Goal: Transaction & Acquisition: Book appointment/travel/reservation

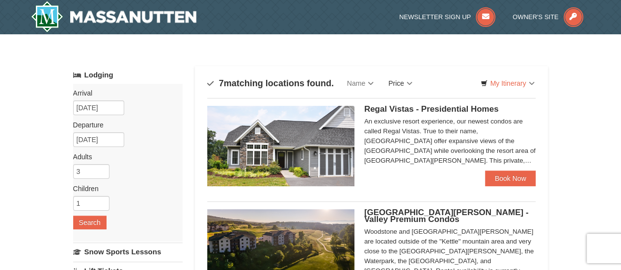
click at [414, 81] on link "Price" at bounding box center [400, 84] width 39 height 20
click at [411, 98] on link "Price (Low to High)" at bounding box center [420, 103] width 79 height 13
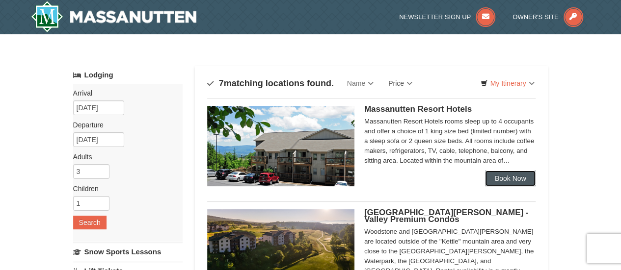
click at [512, 177] on link "Book Now" at bounding box center [510, 179] width 51 height 16
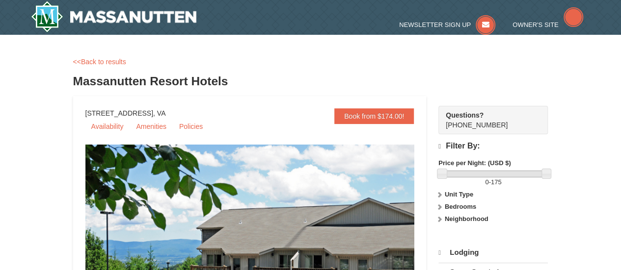
select select "10"
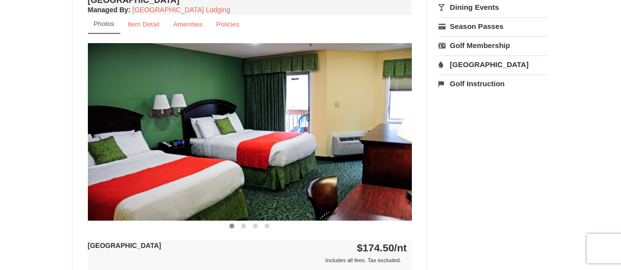
scroll to position [510, 0]
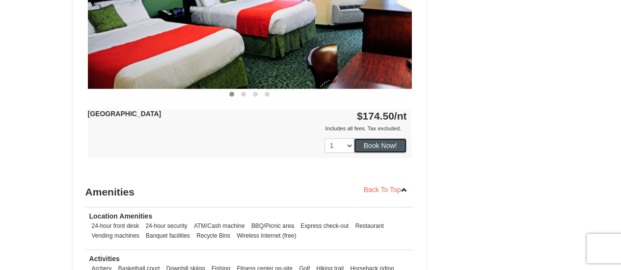
click at [393, 148] on button "Book Now!" at bounding box center [380, 145] width 53 height 15
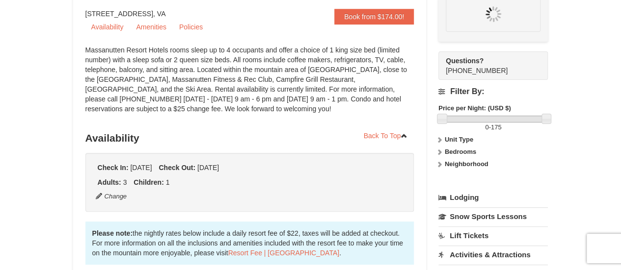
scroll to position [96, 0]
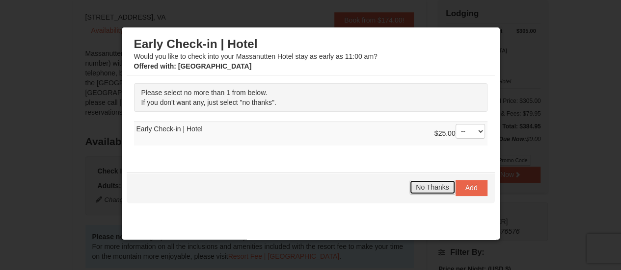
click at [420, 191] on button "No Thanks" at bounding box center [432, 187] width 46 height 15
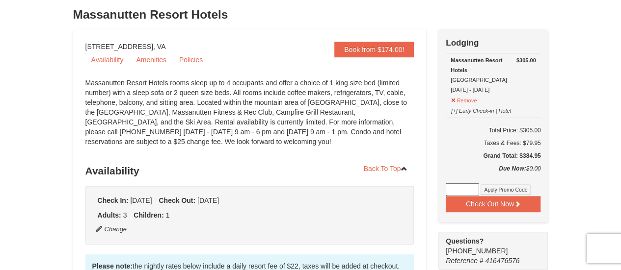
scroll to position [65, 0]
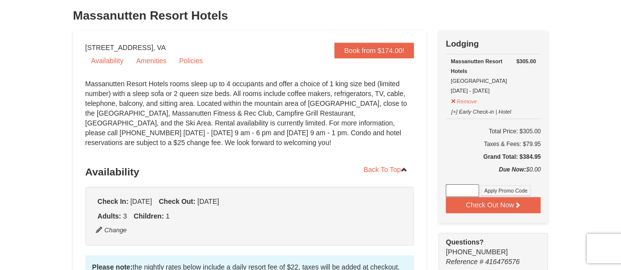
click at [454, 188] on input at bounding box center [462, 191] width 33 height 13
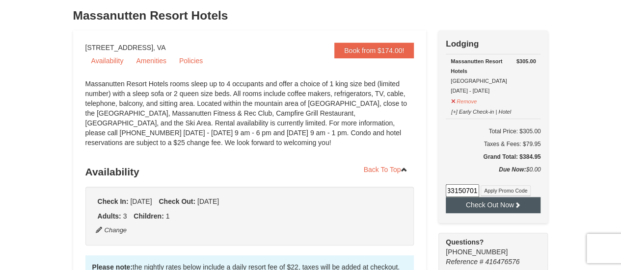
type input "33150701"
click at [487, 200] on button "Check Out Now" at bounding box center [493, 205] width 95 height 16
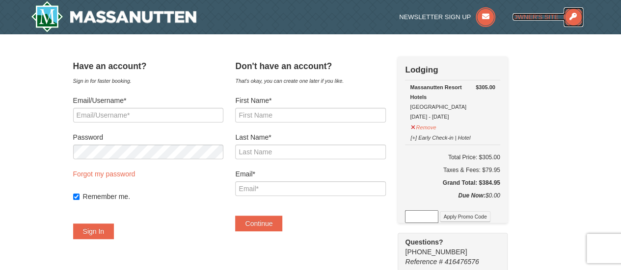
click at [573, 18] on icon at bounding box center [573, 17] width 20 height 20
click at [568, 18] on icon at bounding box center [573, 17] width 20 height 20
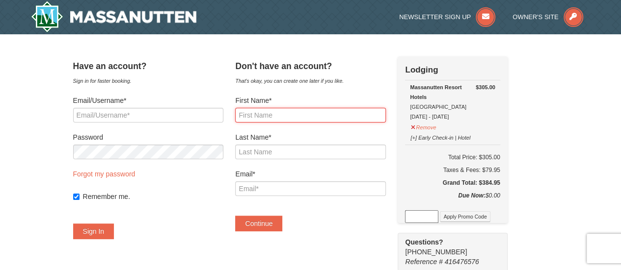
click at [272, 121] on input "First Name*" at bounding box center [310, 115] width 150 height 15
type input "Karen"
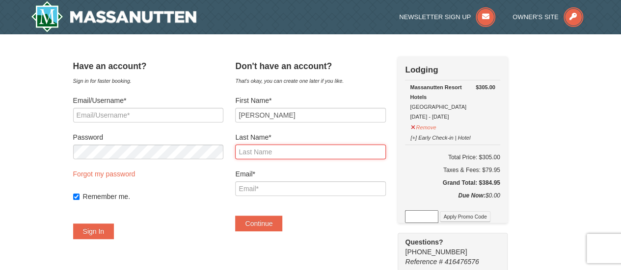
type input "Felix"
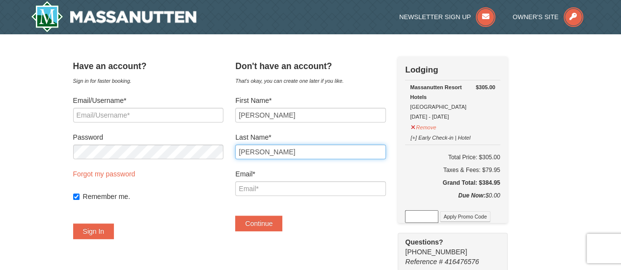
type input "kgfelix@vbschools.com"
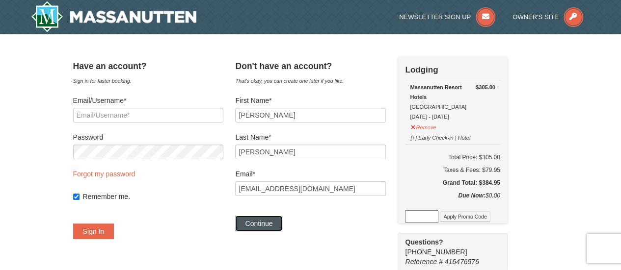
click at [273, 224] on button "Continue" at bounding box center [258, 224] width 47 height 16
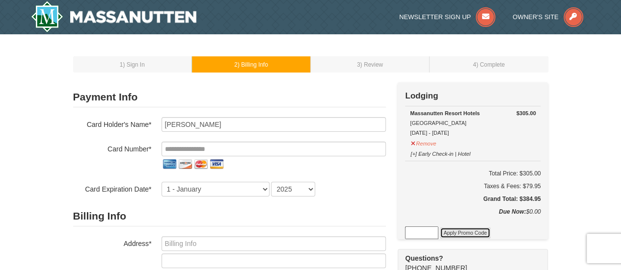
click at [456, 233] on button "Apply Promo Code" at bounding box center [465, 233] width 50 height 11
click at [426, 233] on input at bounding box center [421, 233] width 33 height 13
click at [469, 232] on button "Apply Promo Code" at bounding box center [465, 233] width 50 height 11
